Goal: Transaction & Acquisition: Purchase product/service

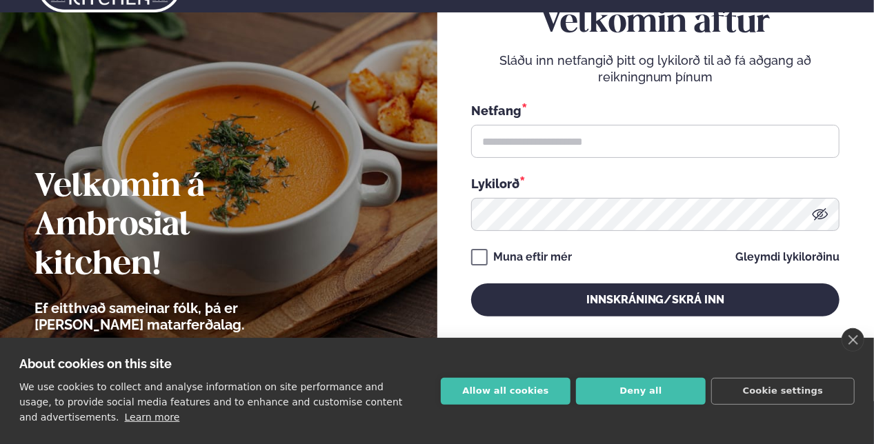
scroll to position [44, 0]
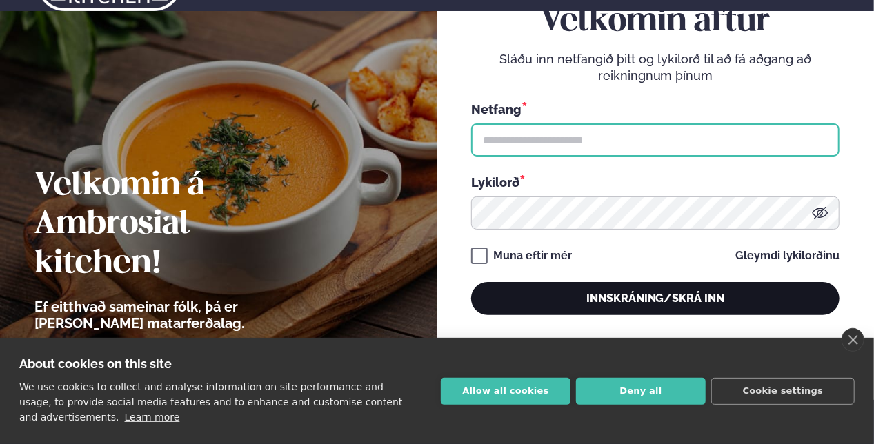
type input "**********"
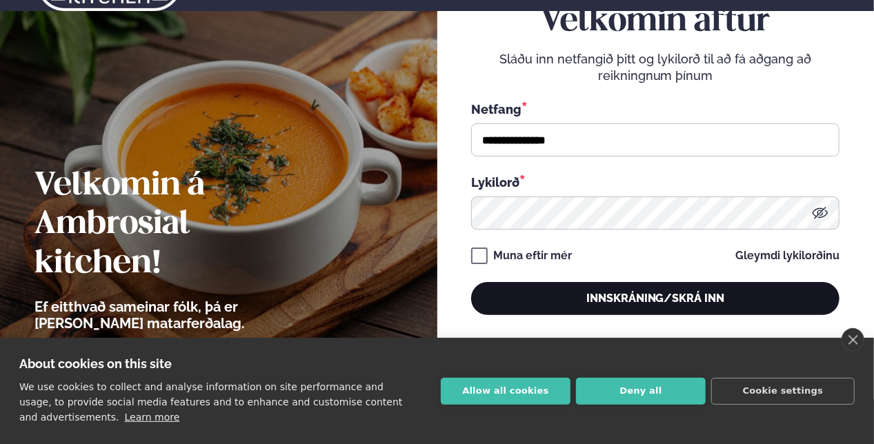
click at [596, 305] on button "Innskráning/Skrá inn" at bounding box center [655, 298] width 368 height 33
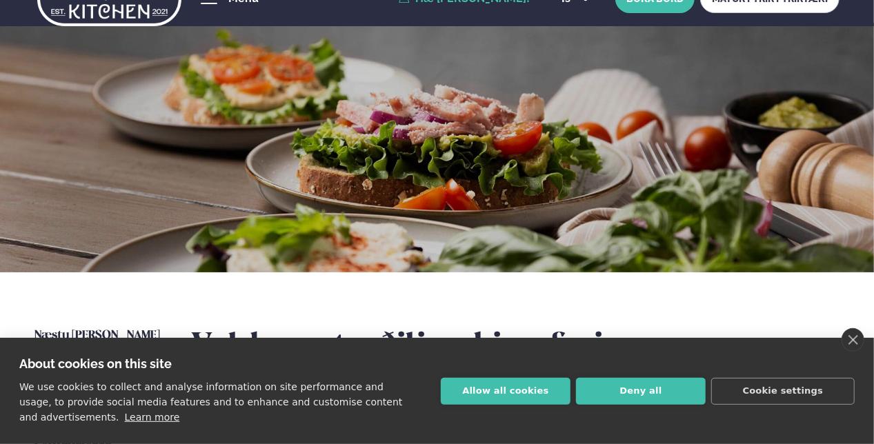
scroll to position [30, 0]
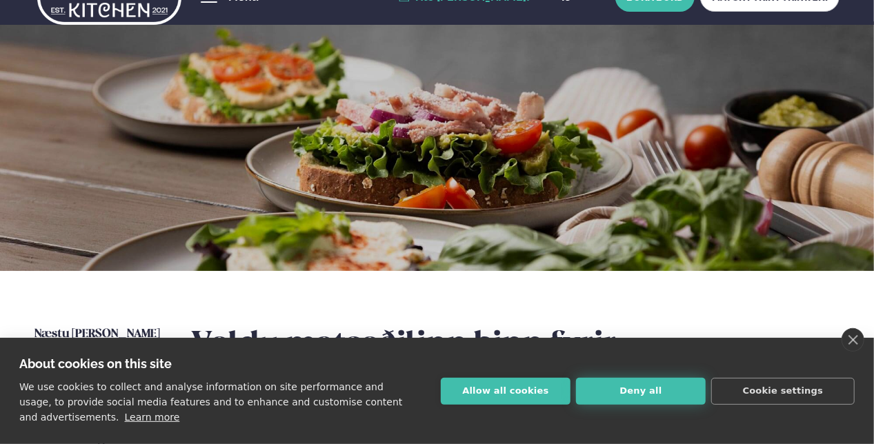
click at [663, 391] on button "Deny all" at bounding box center [641, 391] width 130 height 27
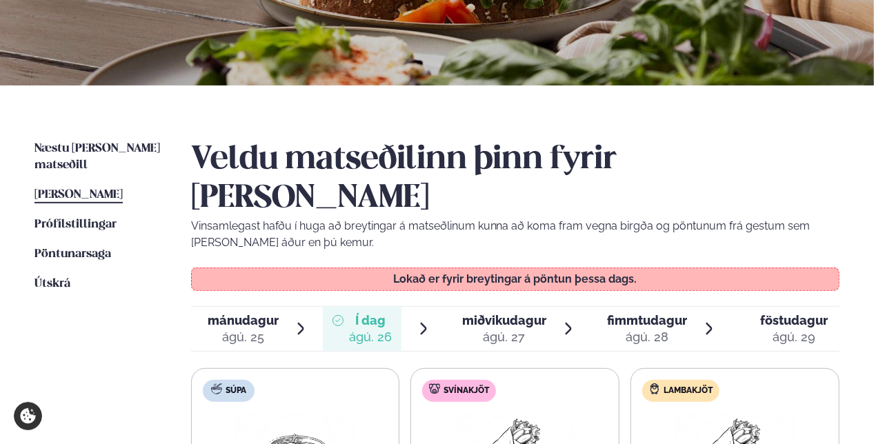
scroll to position [217, 0]
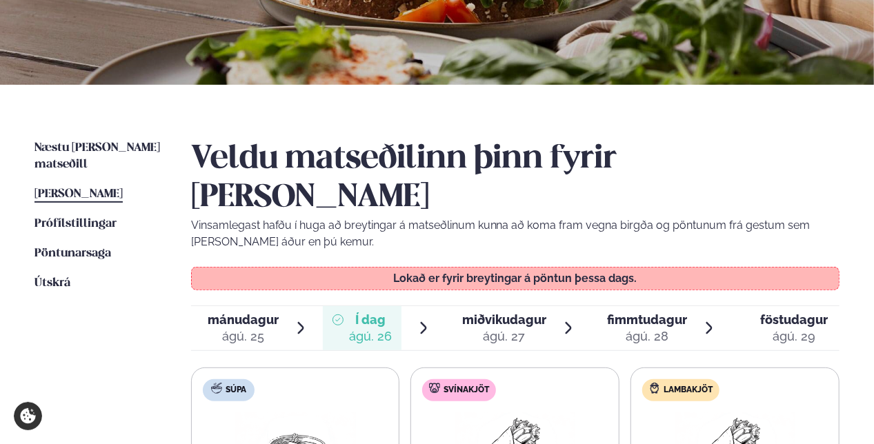
click at [496, 312] on span "miðvikudagur" at bounding box center [504, 319] width 84 height 14
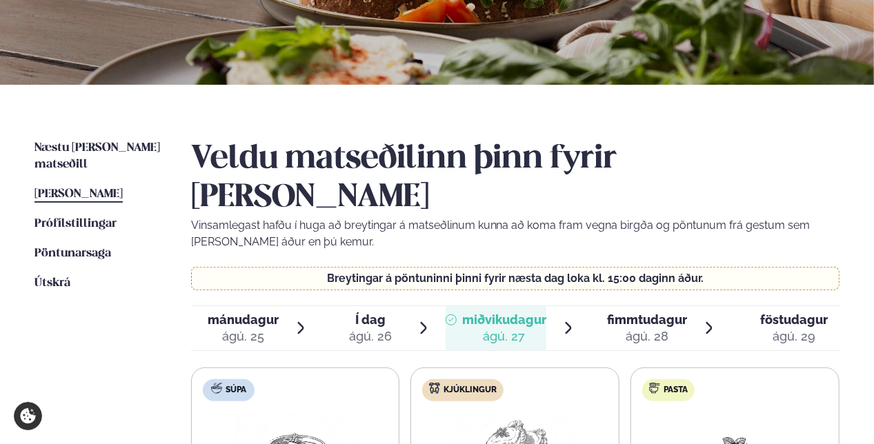
click at [643, 328] on div "ágú. 28" at bounding box center [647, 336] width 80 height 17
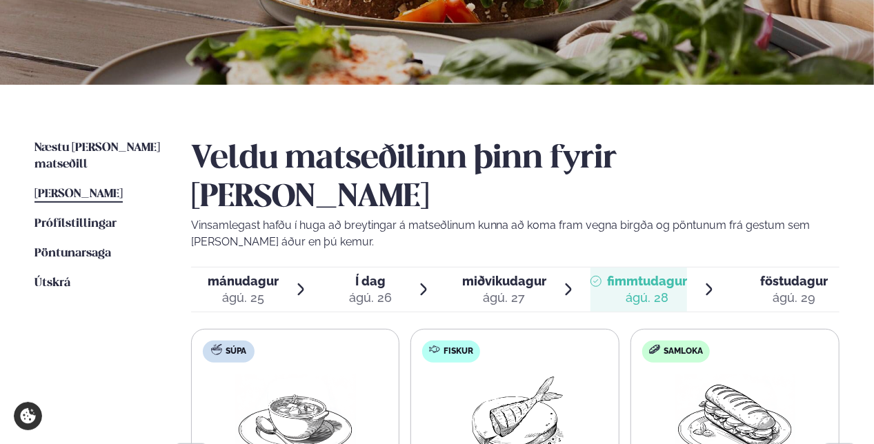
click at [643, 288] on div "Veldu matseðilinn þinn fyrir [PERSON_NAME] Vinsamlegast hafðu í huga að breytin…" at bounding box center [515, 416] width 649 height 553
click at [497, 268] on span "miðvikudagur mið. [DATE]" at bounding box center [495, 290] width 101 height 44
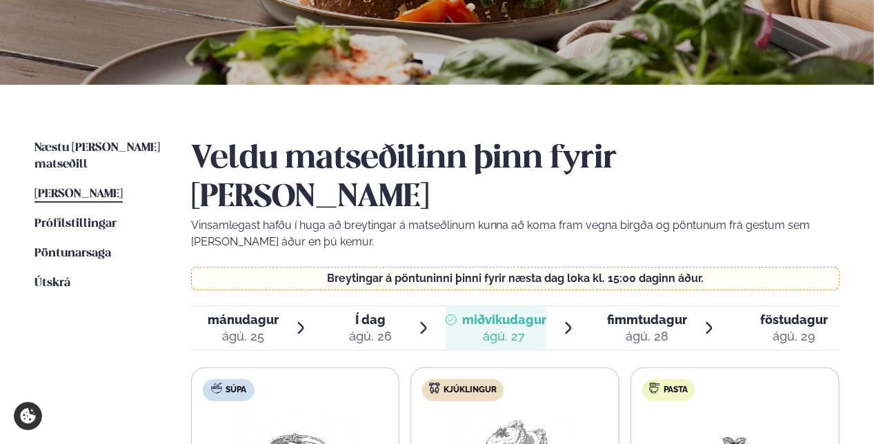
click at [367, 312] on span "Í dag" at bounding box center [370, 320] width 43 height 17
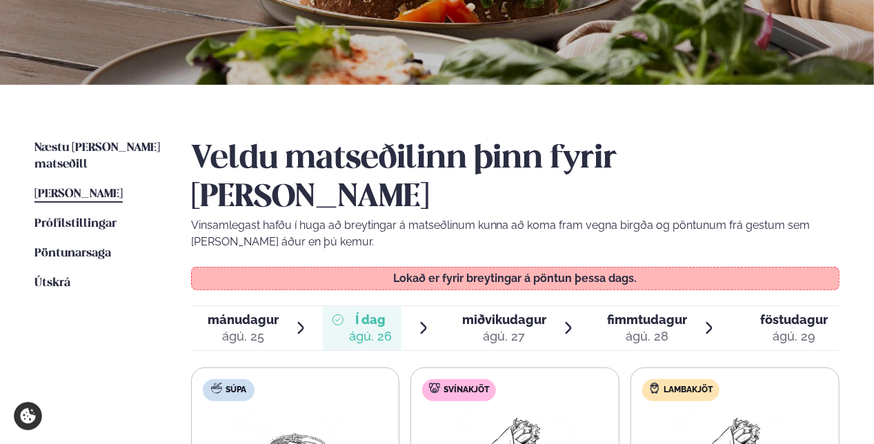
click at [481, 312] on span "miðvikudagur" at bounding box center [504, 319] width 84 height 14
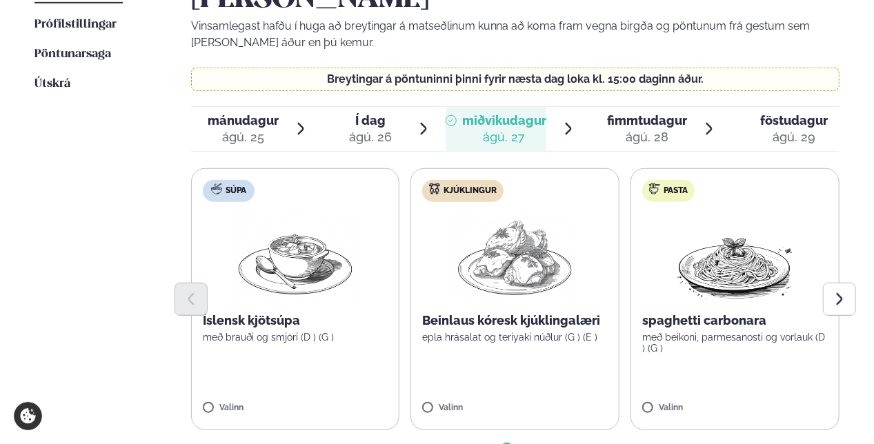
scroll to position [417, 0]
click at [650, 112] on span "fimmtudagur" at bounding box center [647, 119] width 80 height 14
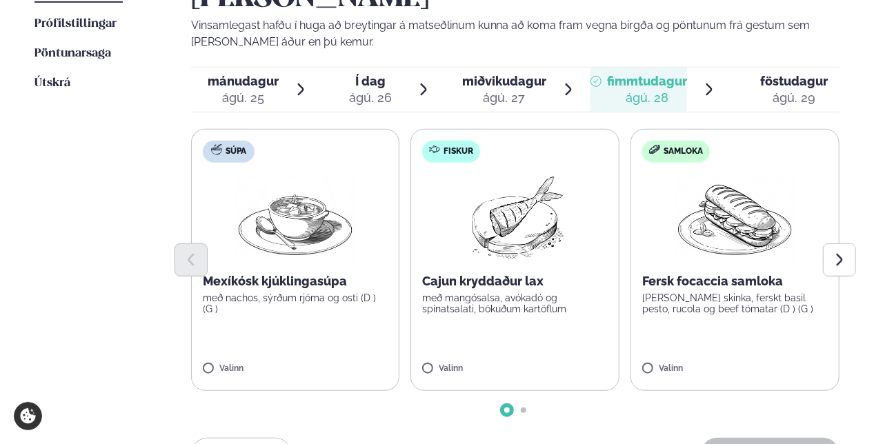
click at [505, 74] on span "miðvikudagur" at bounding box center [504, 81] width 84 height 14
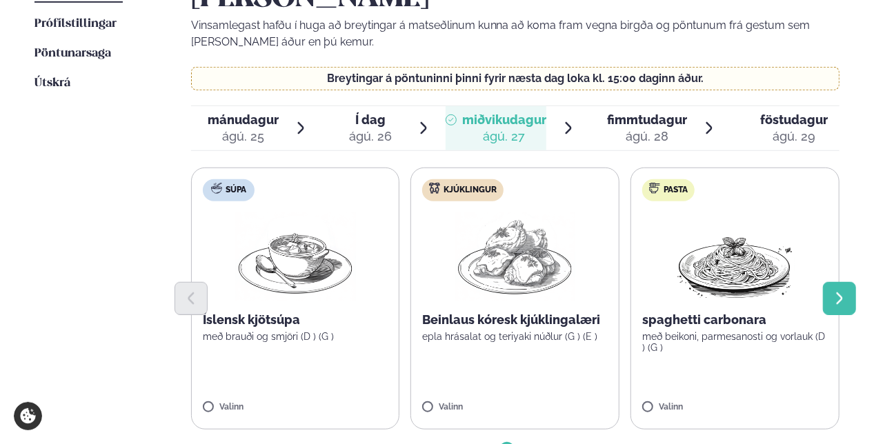
click at [840, 291] on icon "Next slide" at bounding box center [839, 298] width 15 height 15
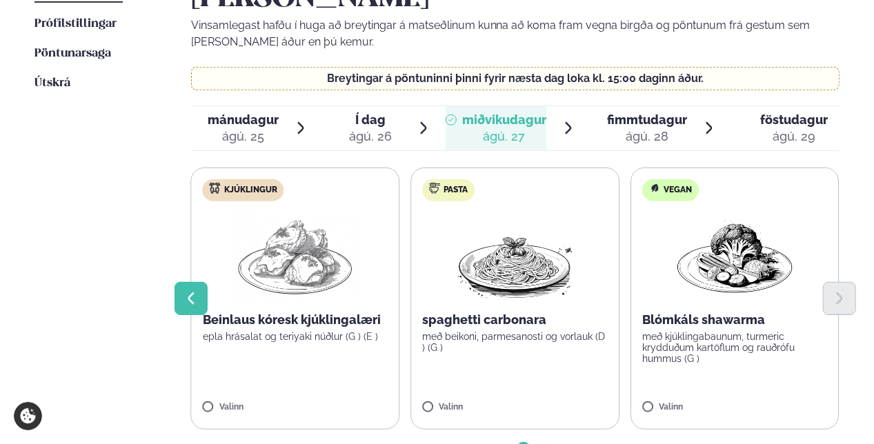
click at [188, 291] on icon "Previous slide" at bounding box center [190, 298] width 15 height 15
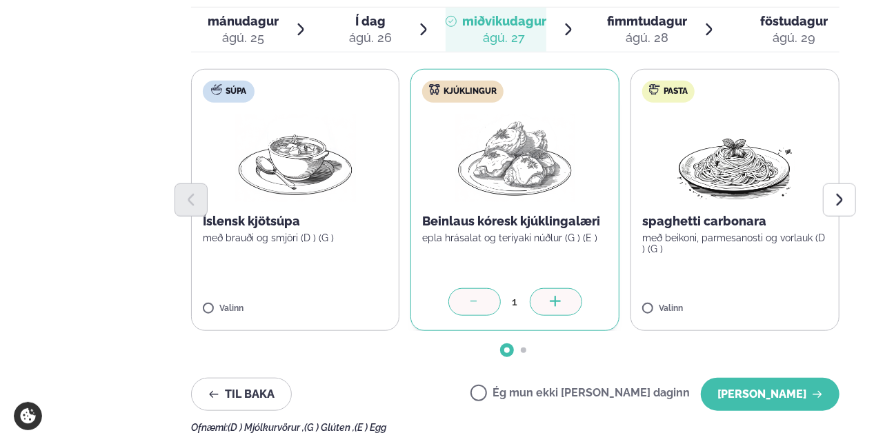
scroll to position [516, 0]
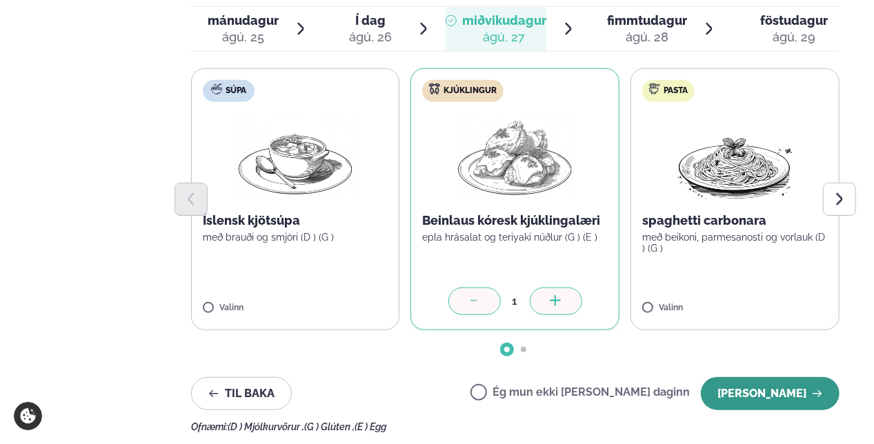
click at [763, 377] on button "[PERSON_NAME]" at bounding box center [770, 393] width 139 height 33
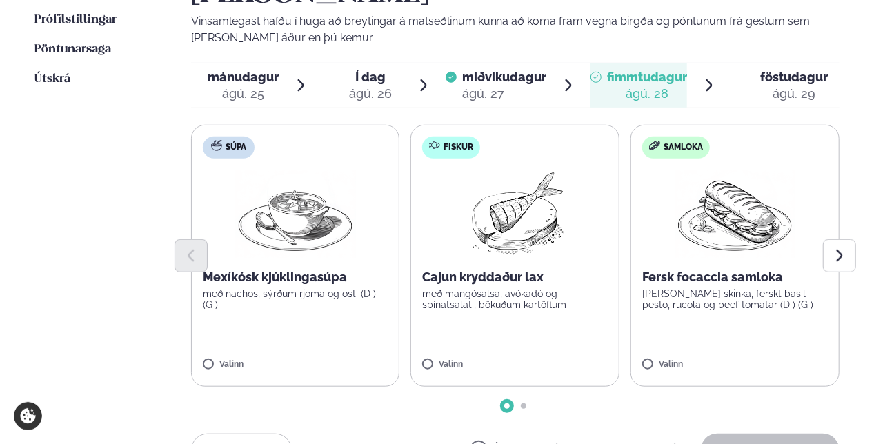
scroll to position [420, 0]
click at [848, 240] on button "Next slide" at bounding box center [839, 256] width 33 height 33
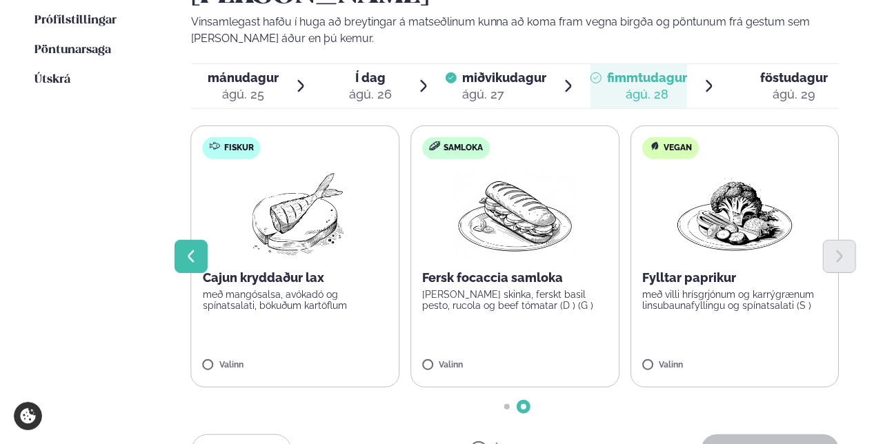
click at [194, 249] on icon "Previous slide" at bounding box center [190, 256] width 15 height 15
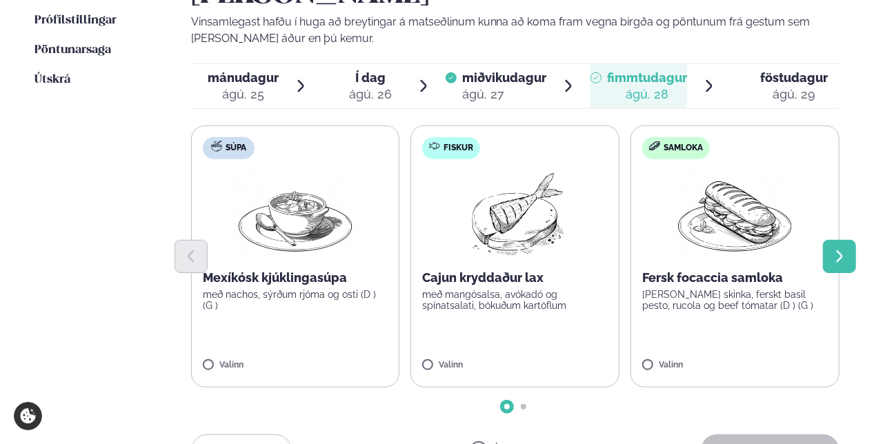
click at [839, 250] on icon "Next slide" at bounding box center [840, 256] width 6 height 12
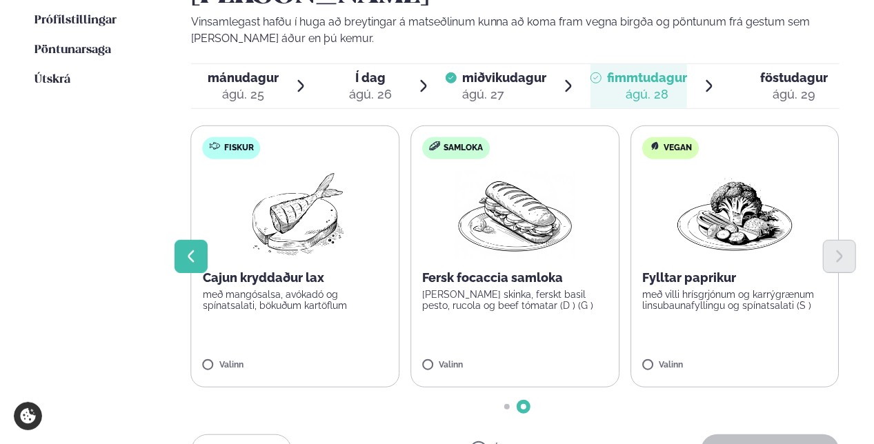
click at [194, 249] on icon "Previous slide" at bounding box center [190, 256] width 15 height 15
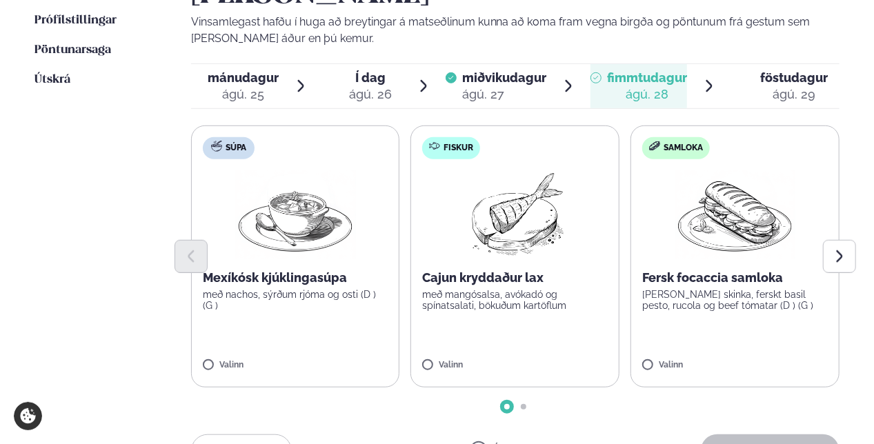
click at [419, 323] on label "Fiskur Cajun kryddaður lax með mangósalsa, avókadó og spínatsalati, bökuðum kar…" at bounding box center [514, 257] width 209 height 262
click at [758, 434] on button "[PERSON_NAME]" at bounding box center [770, 450] width 139 height 33
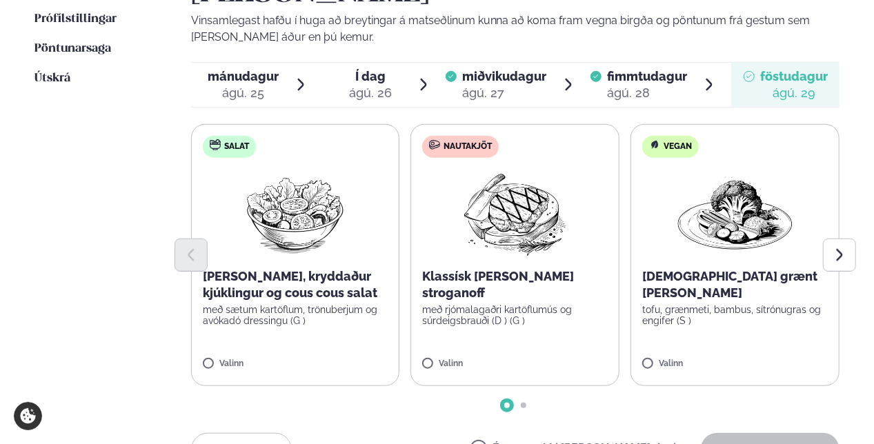
scroll to position [421, 0]
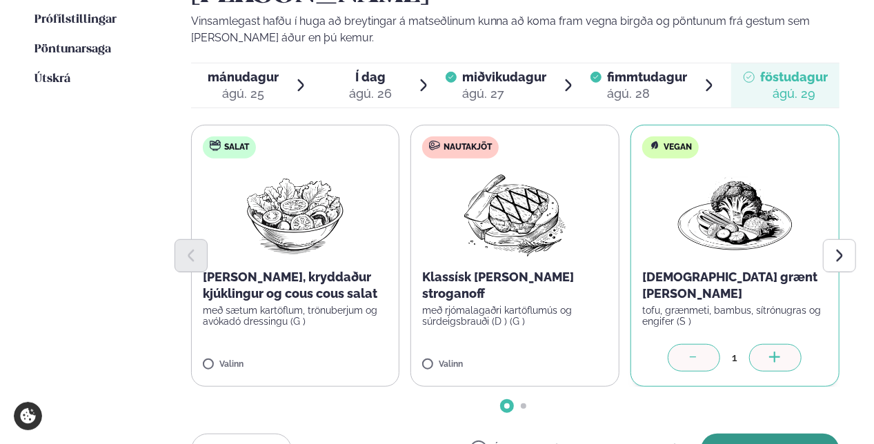
click at [765, 434] on button "[PERSON_NAME]" at bounding box center [770, 450] width 139 height 33
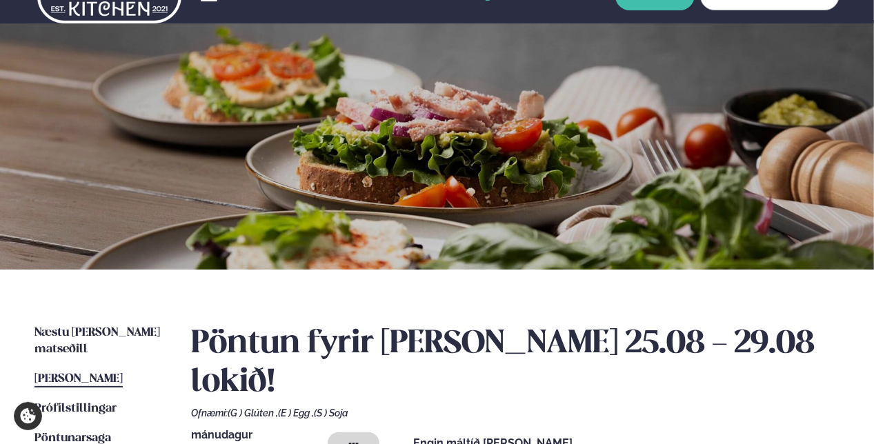
scroll to position [0, 0]
